Goal: Transaction & Acquisition: Obtain resource

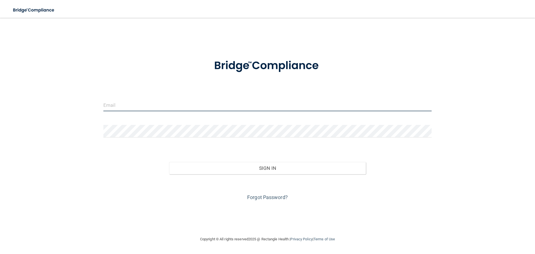
click at [126, 110] on input "email" at bounding box center [267, 105] width 328 height 13
type input "[EMAIL_ADDRESS][PERSON_NAME][DOMAIN_NAME]"
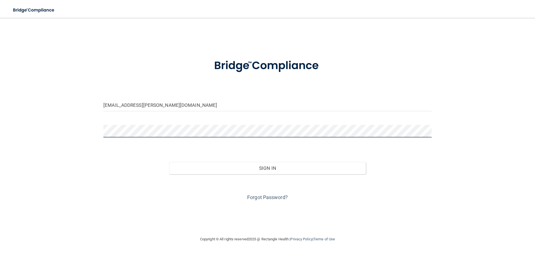
click at [169, 162] on button "Sign In" at bounding box center [267, 168] width 197 height 12
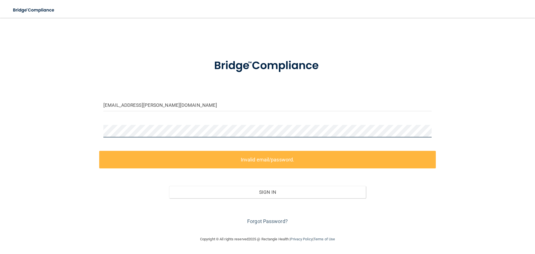
click at [91, 126] on div "[EMAIL_ADDRESS][PERSON_NAME][DOMAIN_NAME] Invalid email/password. You don't hav…" at bounding box center [267, 126] width 513 height 207
click at [95, 129] on div "[EMAIL_ADDRESS][PERSON_NAME][DOMAIN_NAME] Invalid email/password. You don't hav…" at bounding box center [267, 126] width 513 height 207
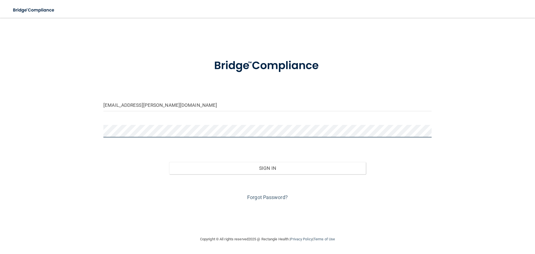
click at [169, 162] on button "Sign In" at bounding box center [267, 168] width 197 height 12
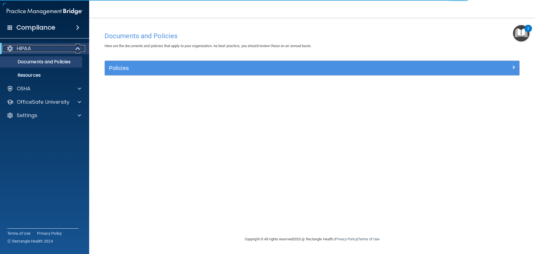
click at [74, 48] on div at bounding box center [78, 48] width 14 height 7
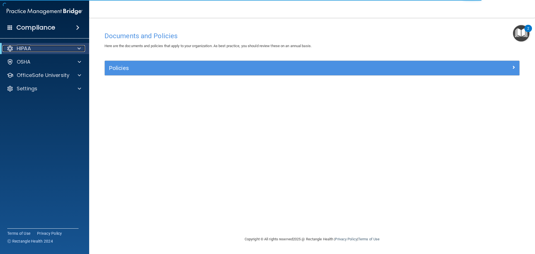
click at [74, 48] on div at bounding box center [78, 48] width 14 height 7
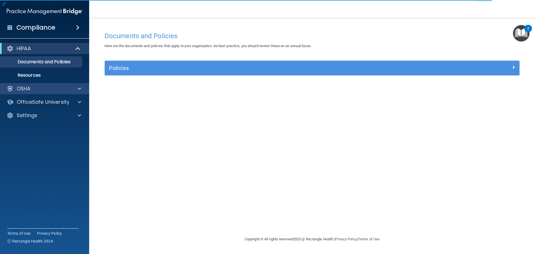
click at [84, 92] on div "OSHA" at bounding box center [44, 88] width 89 height 11
click at [76, 90] on div at bounding box center [79, 88] width 14 height 7
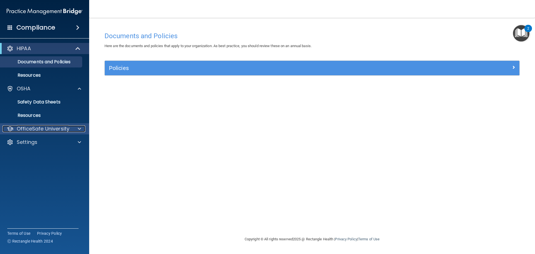
click at [75, 128] on div at bounding box center [79, 128] width 14 height 7
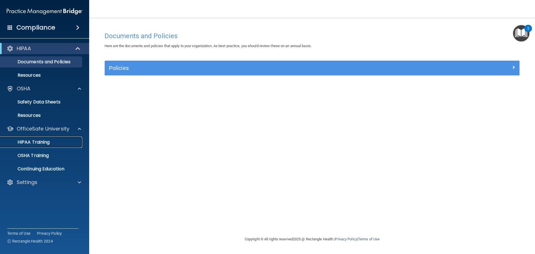
click at [34, 139] on p "HIPAA Training" at bounding box center [27, 142] width 46 height 6
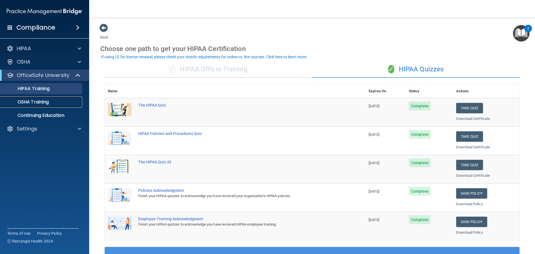
click at [26, 103] on p "OSHA Training" at bounding box center [26, 102] width 45 height 6
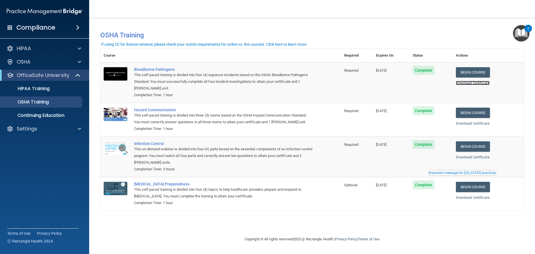
click at [470, 83] on link "Download Certificate" at bounding box center [473, 83] width 34 height 4
click at [479, 125] on link "Download Certificate" at bounding box center [473, 123] width 34 height 4
click at [476, 158] on link "Download Certificate" at bounding box center [473, 157] width 34 height 4
click at [474, 200] on link "Download Certificate" at bounding box center [473, 197] width 34 height 4
click at [24, 88] on p "HIPAA Training" at bounding box center [27, 89] width 46 height 6
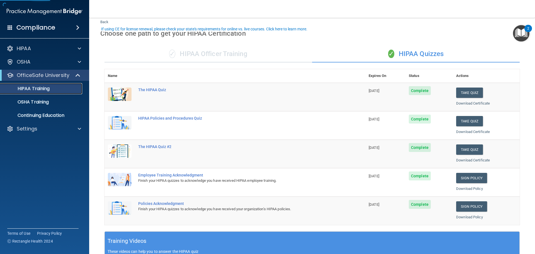
scroll to position [28, 0]
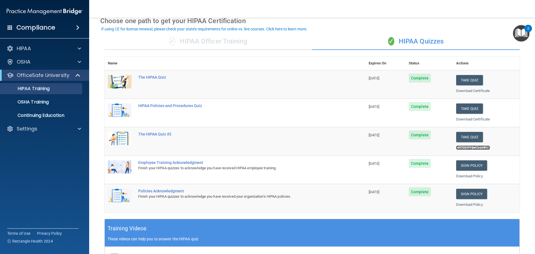
click at [466, 146] on link "Download Certificate" at bounding box center [473, 147] width 34 height 4
click at [467, 120] on link "Download Certificate" at bounding box center [473, 119] width 34 height 4
click at [460, 92] on link "Download Certificate" at bounding box center [473, 91] width 34 height 4
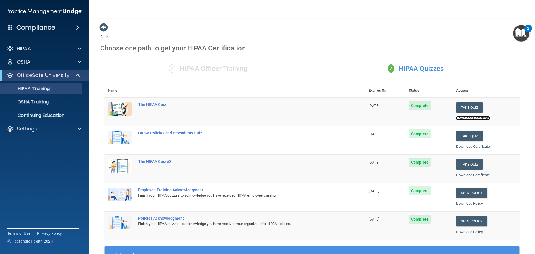
scroll to position [0, 0]
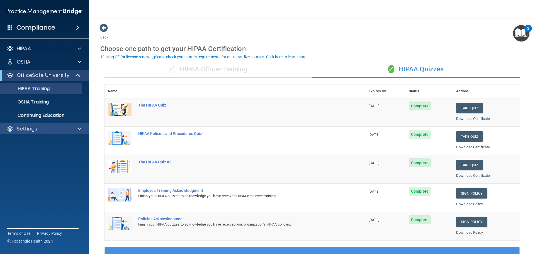
click at [43, 133] on div "Settings" at bounding box center [44, 128] width 89 height 11
click at [73, 130] on div at bounding box center [79, 128] width 14 height 7
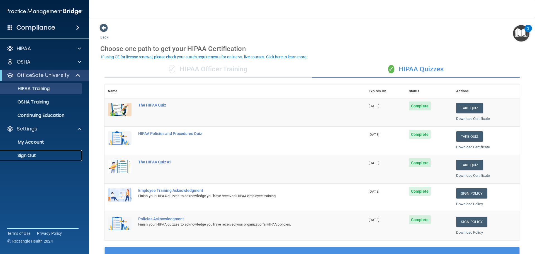
click at [47, 157] on p "Sign Out" at bounding box center [42, 156] width 76 height 6
